Goal: Navigation & Orientation: Find specific page/section

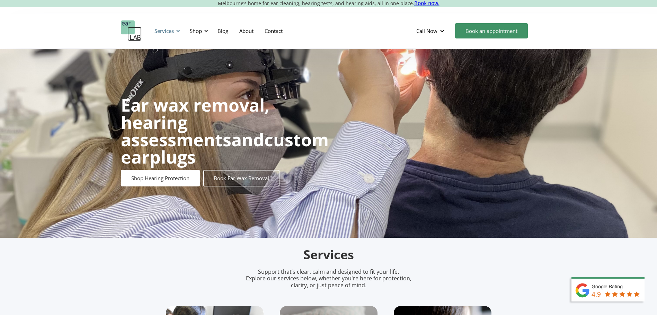
click at [169, 31] on div "Services" at bounding box center [163, 30] width 19 height 7
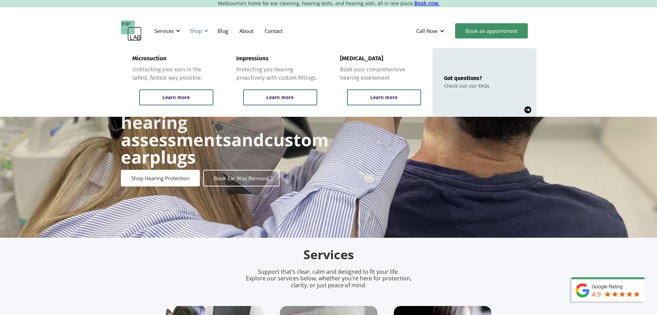
click at [194, 33] on div "Shop" at bounding box center [196, 30] width 12 height 7
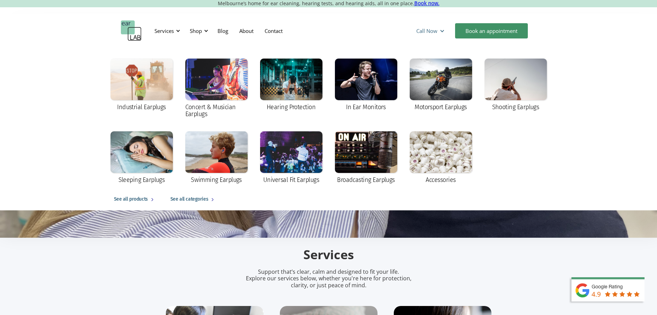
click at [432, 27] on div "Call Now" at bounding box center [431, 30] width 41 height 21
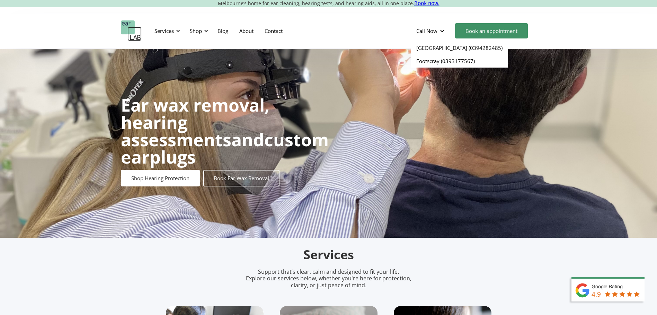
click at [299, 29] on div "Services Microsuction Unblocking your ears in the safest, fastest way possible.…" at bounding box center [329, 30] width 416 height 21
click at [245, 30] on link "About" at bounding box center [246, 31] width 25 height 20
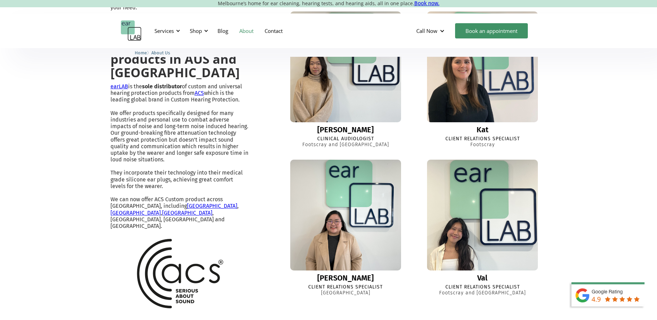
scroll to position [589, 0]
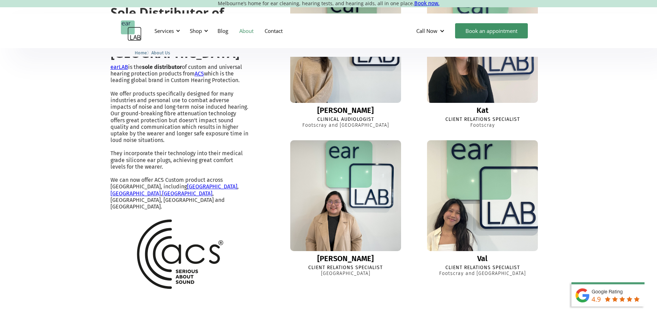
click at [457, 213] on img at bounding box center [482, 196] width 122 height 122
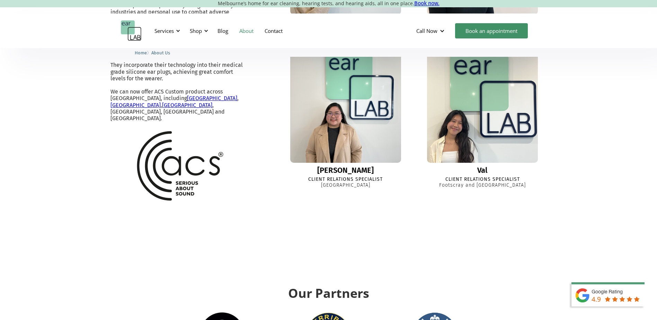
scroll to position [727, 0]
